Goal: Navigation & Orientation: Find specific page/section

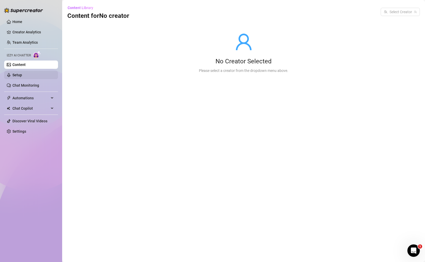
click at [22, 77] on link "Setup" at bounding box center [17, 75] width 10 height 4
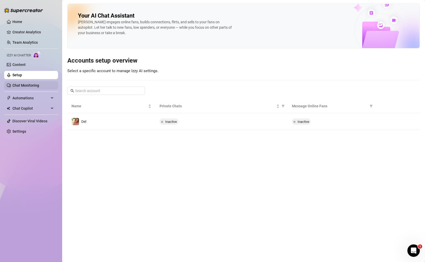
click at [34, 86] on link "Chat Monitoring" at bounding box center [25, 85] width 27 height 4
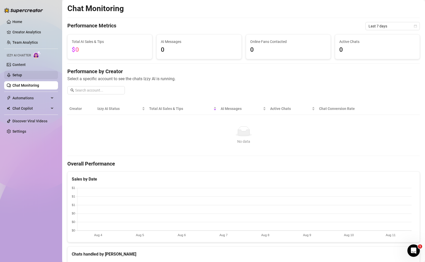
click at [22, 74] on link "Setup" at bounding box center [17, 75] width 10 height 4
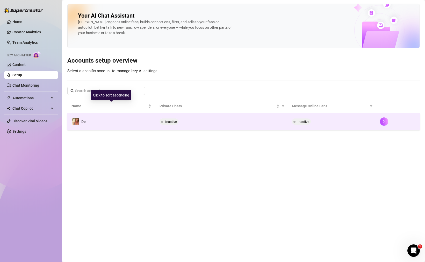
click at [103, 125] on td "Del" at bounding box center [111, 121] width 88 height 17
